Goal: Task Accomplishment & Management: Manage account settings

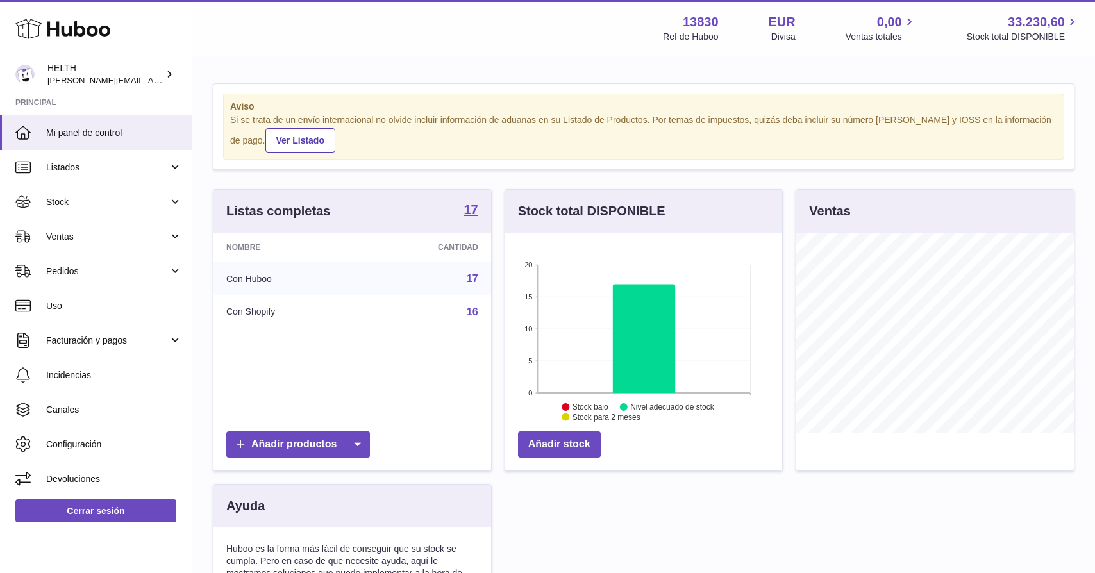
scroll to position [200, 277]
click at [142, 259] on link "Pedidos" at bounding box center [96, 271] width 192 height 35
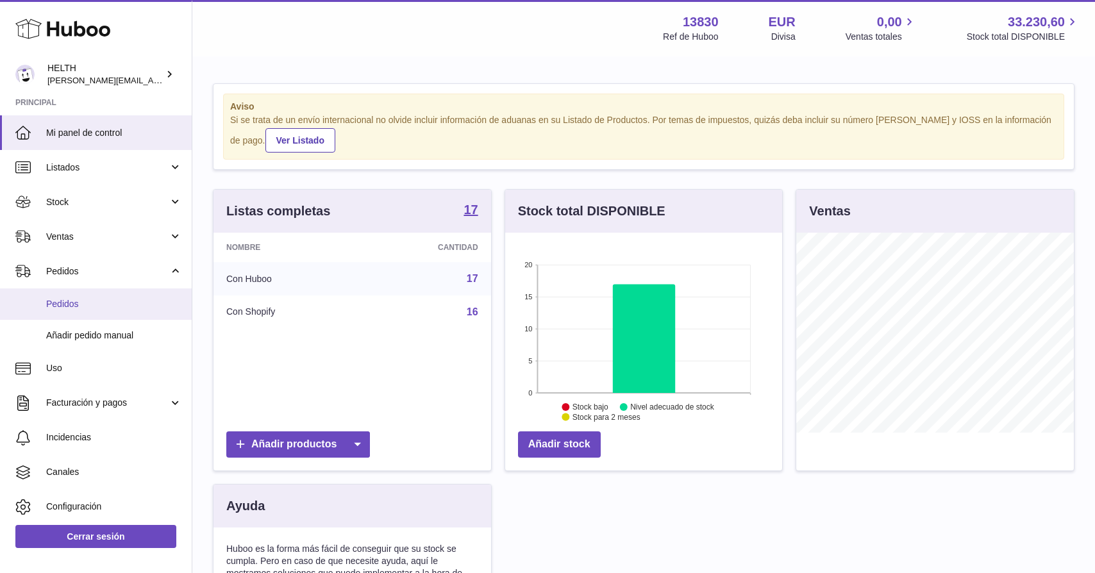
click at [113, 312] on link "Pedidos" at bounding box center [96, 304] width 192 height 31
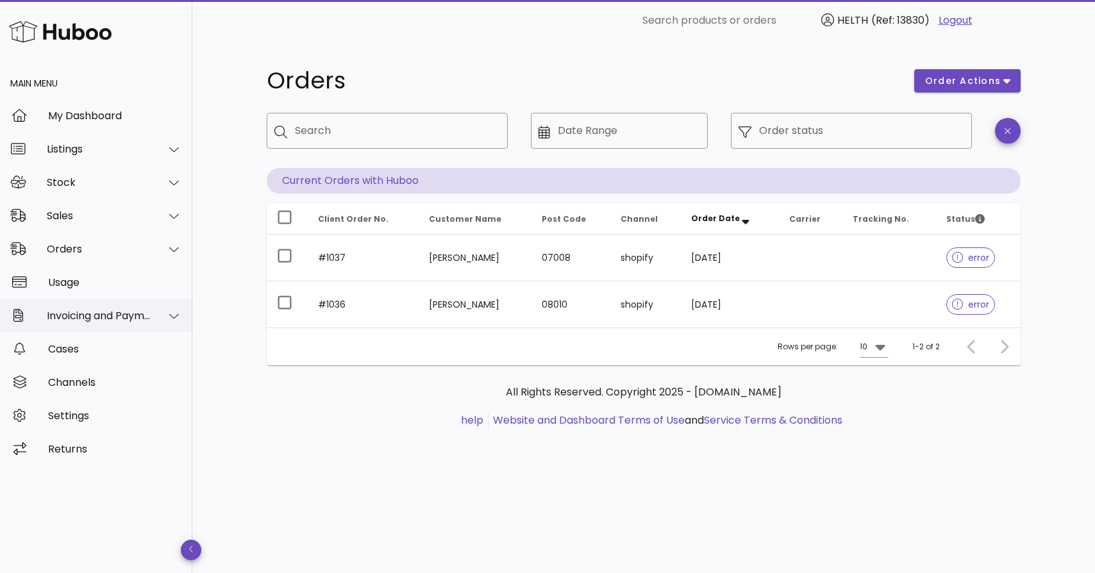
click at [94, 302] on div "Invoicing and Payments" at bounding box center [96, 315] width 192 height 33
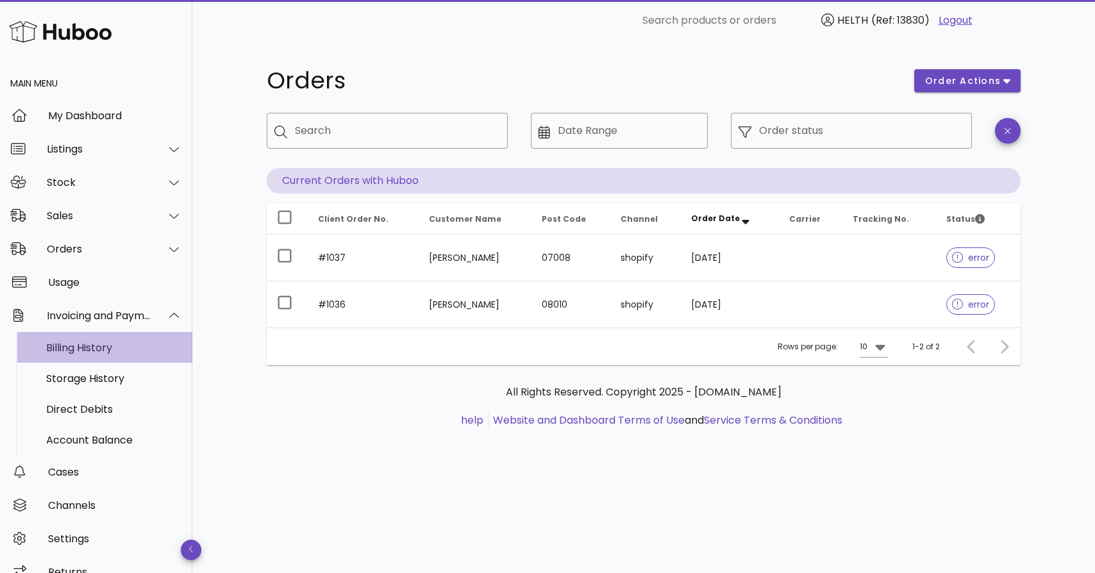
click at [94, 345] on div "Billing History" at bounding box center [114, 348] width 136 height 12
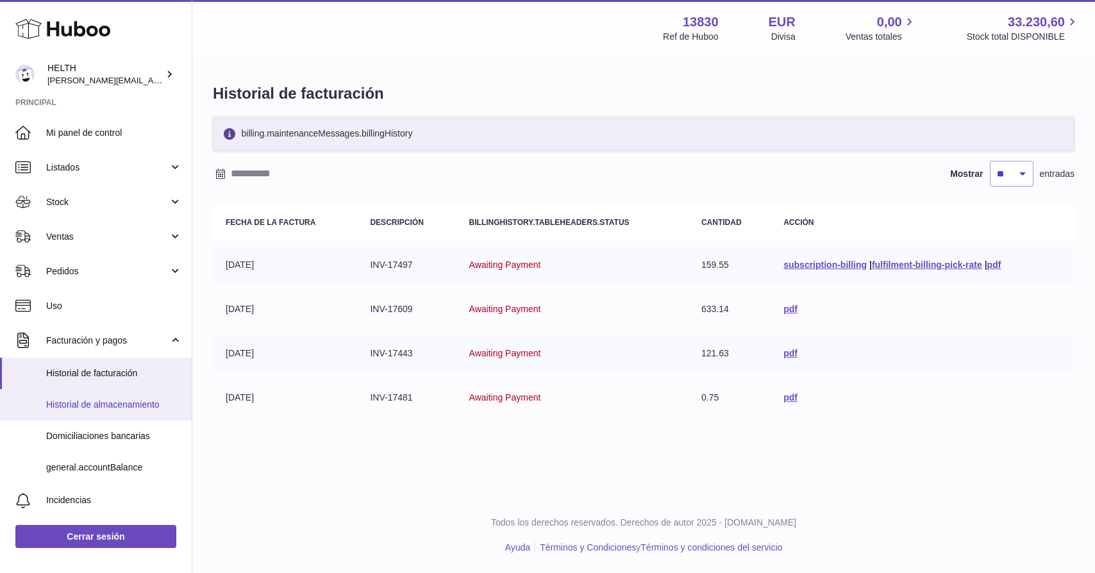
click at [110, 409] on link "Historial de almacenamiento" at bounding box center [96, 404] width 192 height 31
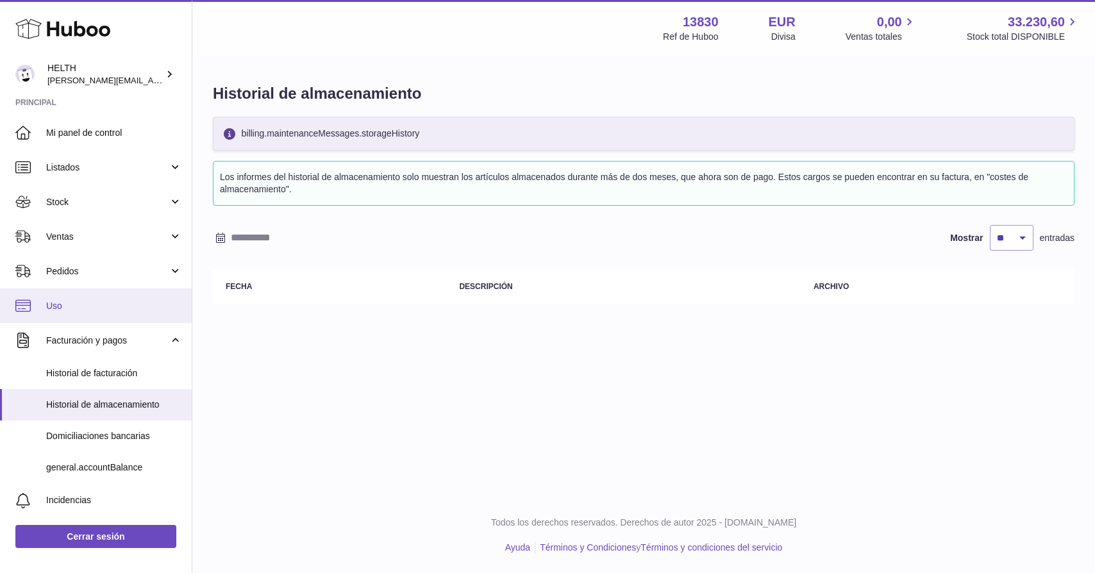
click at [81, 311] on link "Uso" at bounding box center [96, 306] width 192 height 35
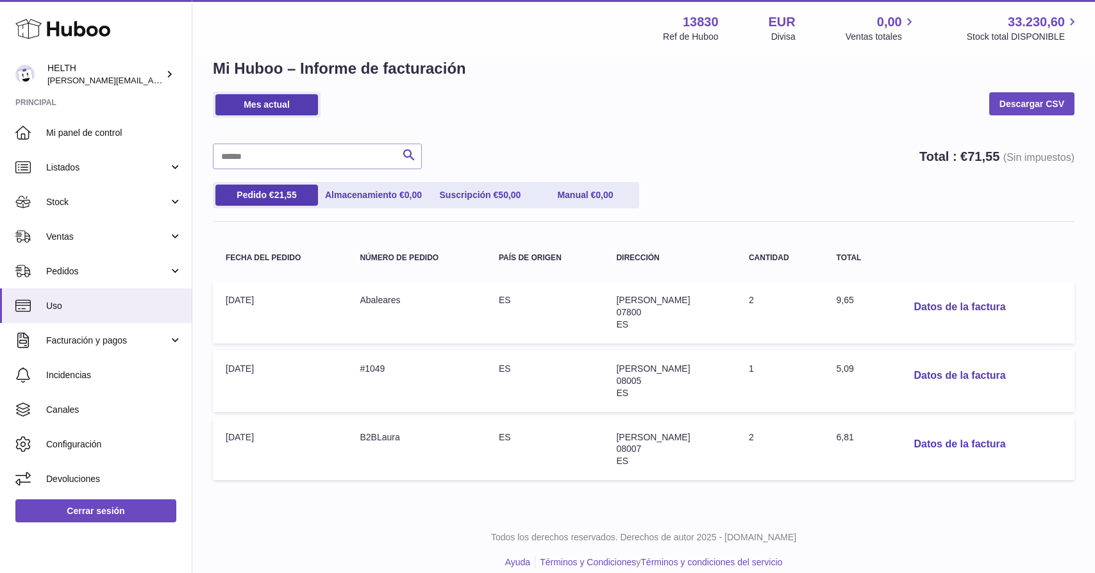
scroll to position [26, 0]
click at [826, 64] on h1 "Mi Huboo – Informe de facturación" at bounding box center [644, 68] width 862 height 21
